Goal: Task Accomplishment & Management: Use online tool/utility

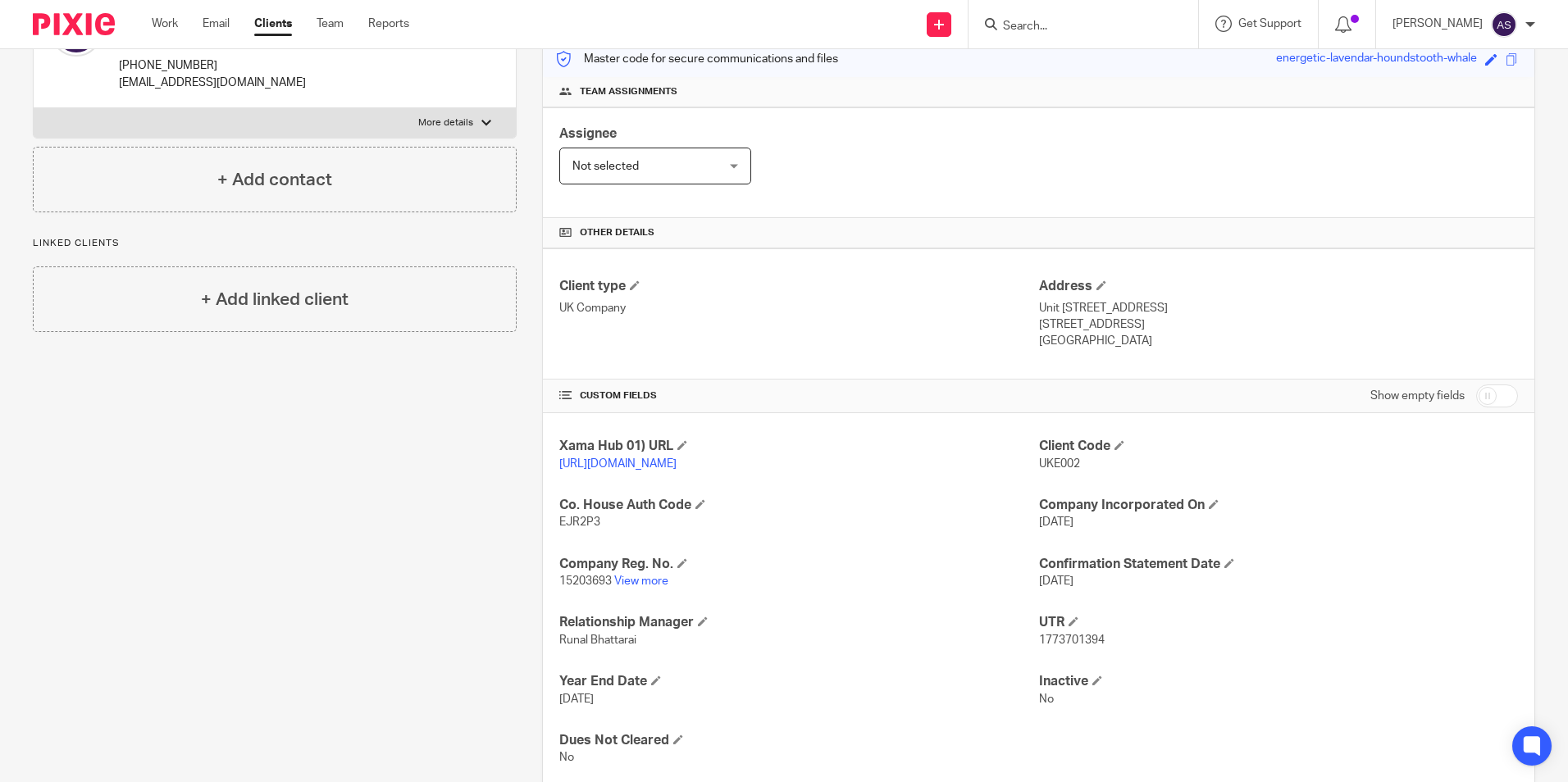
scroll to position [246, 0]
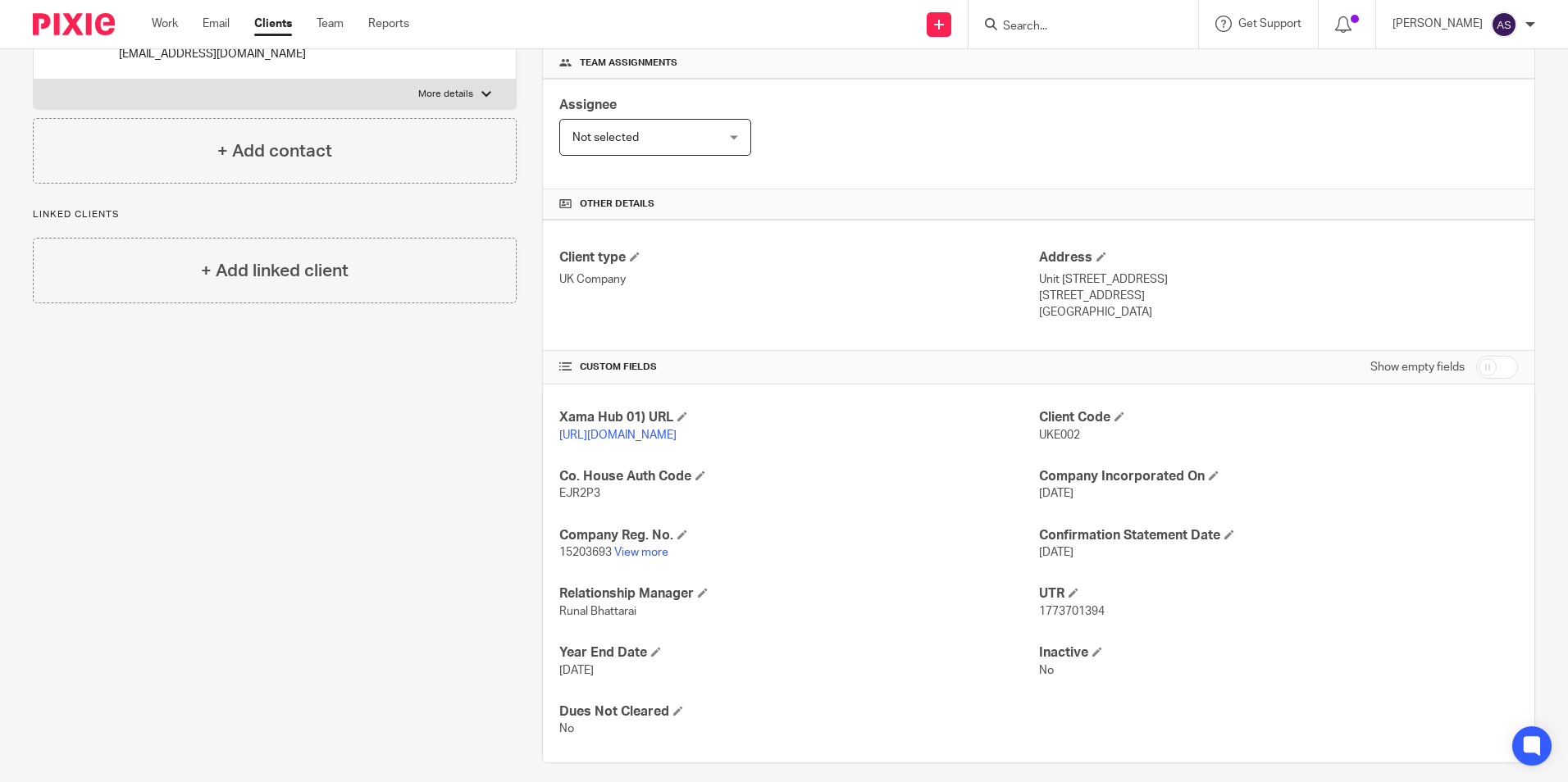
click at [1062, 617] on span "1773701394" at bounding box center [1071, 611] width 65 height 11
copy span "1773701394"
click at [77, 24] on img at bounding box center [74, 24] width 82 height 22
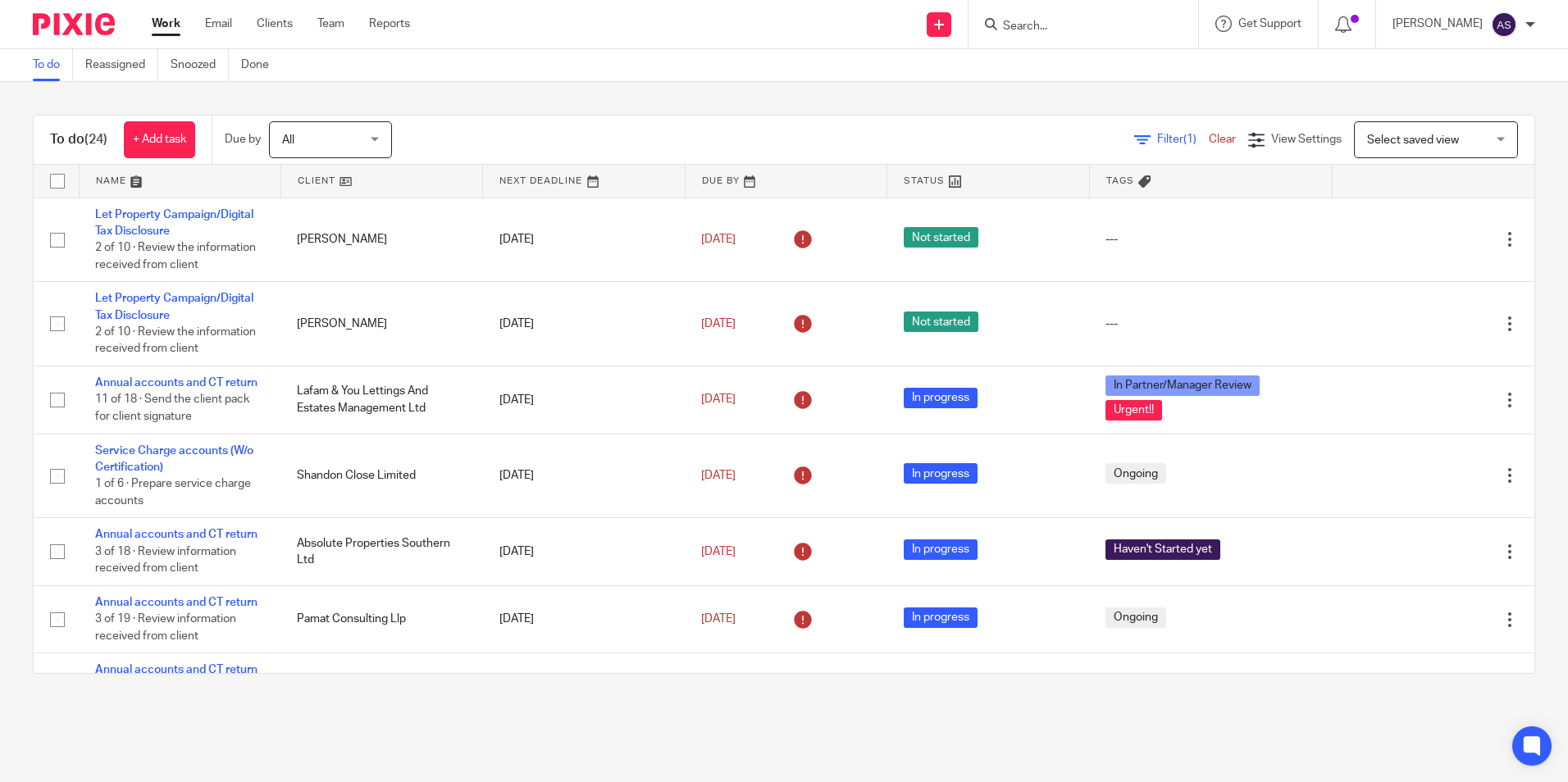
click at [765, 91] on div "To do (24) + Add task Due by All All [DATE] [DATE] This week Next week This mon…" at bounding box center [784, 394] width 1568 height 625
